Goal: Information Seeking & Learning: Learn about a topic

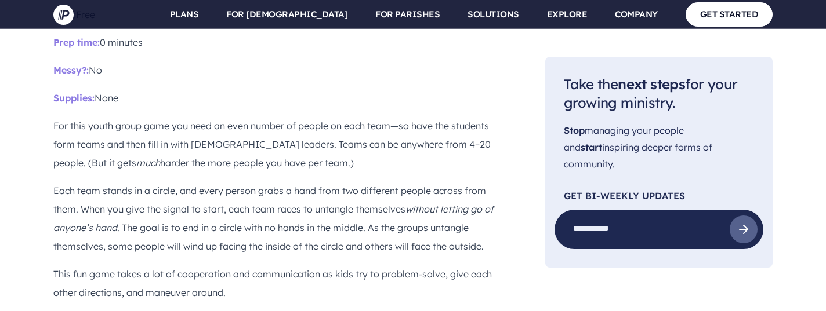
scroll to position [3602, 0]
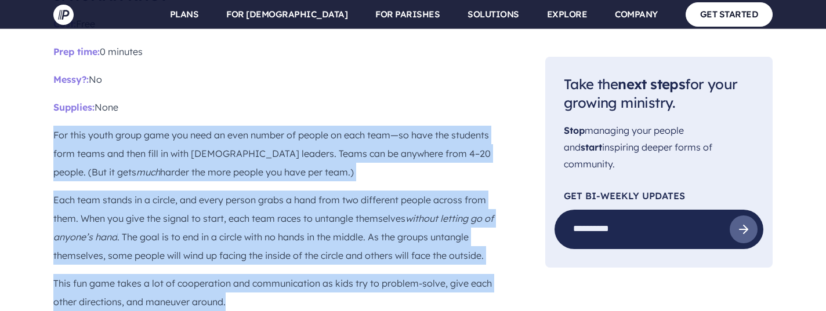
drag, startPoint x: 54, startPoint y: 79, endPoint x: 365, endPoint y: 239, distance: 349.3
copy div "For this youth group game you need an even number of people on each team—so hav…"
click at [141, 191] on p "Each team stands in a circle, and every person grabs a hand from two different …" at bounding box center [280, 228] width 455 height 74
drag, startPoint x: 54, startPoint y: 78, endPoint x: 258, endPoint y: 250, distance: 266.6
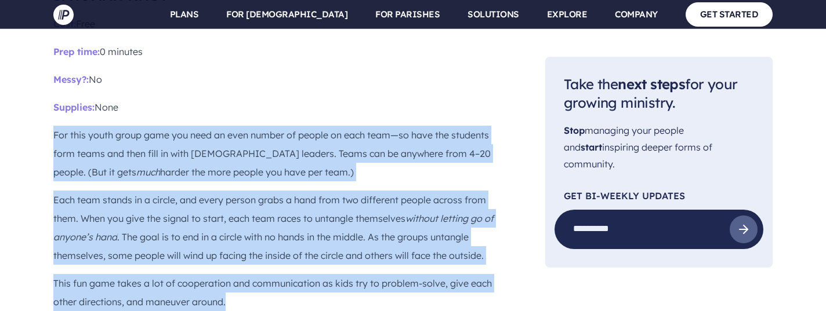
copy div "For this youth group game you need an even number of people on each team—so hav…"
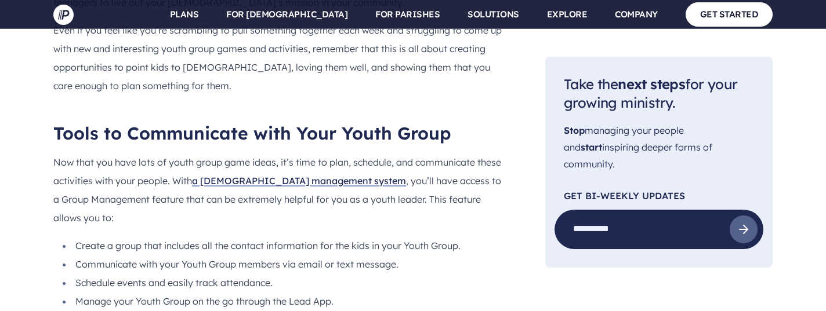
scroll to position [10396, 0]
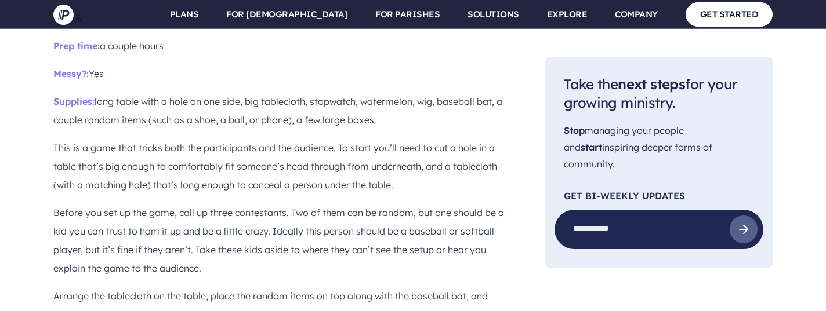
scroll to position [6627, 0]
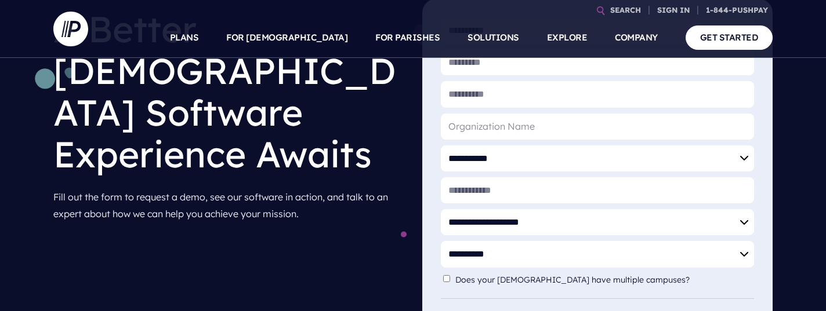
scroll to position [131, 0]
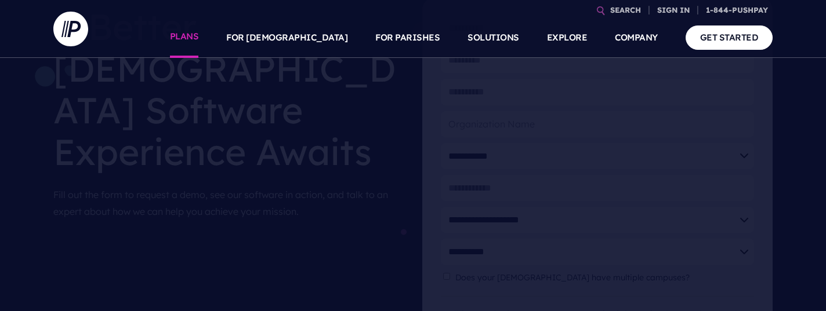
click at [199, 38] on link "PLANS" at bounding box center [184, 37] width 29 height 41
